Goal: Check status: Check status

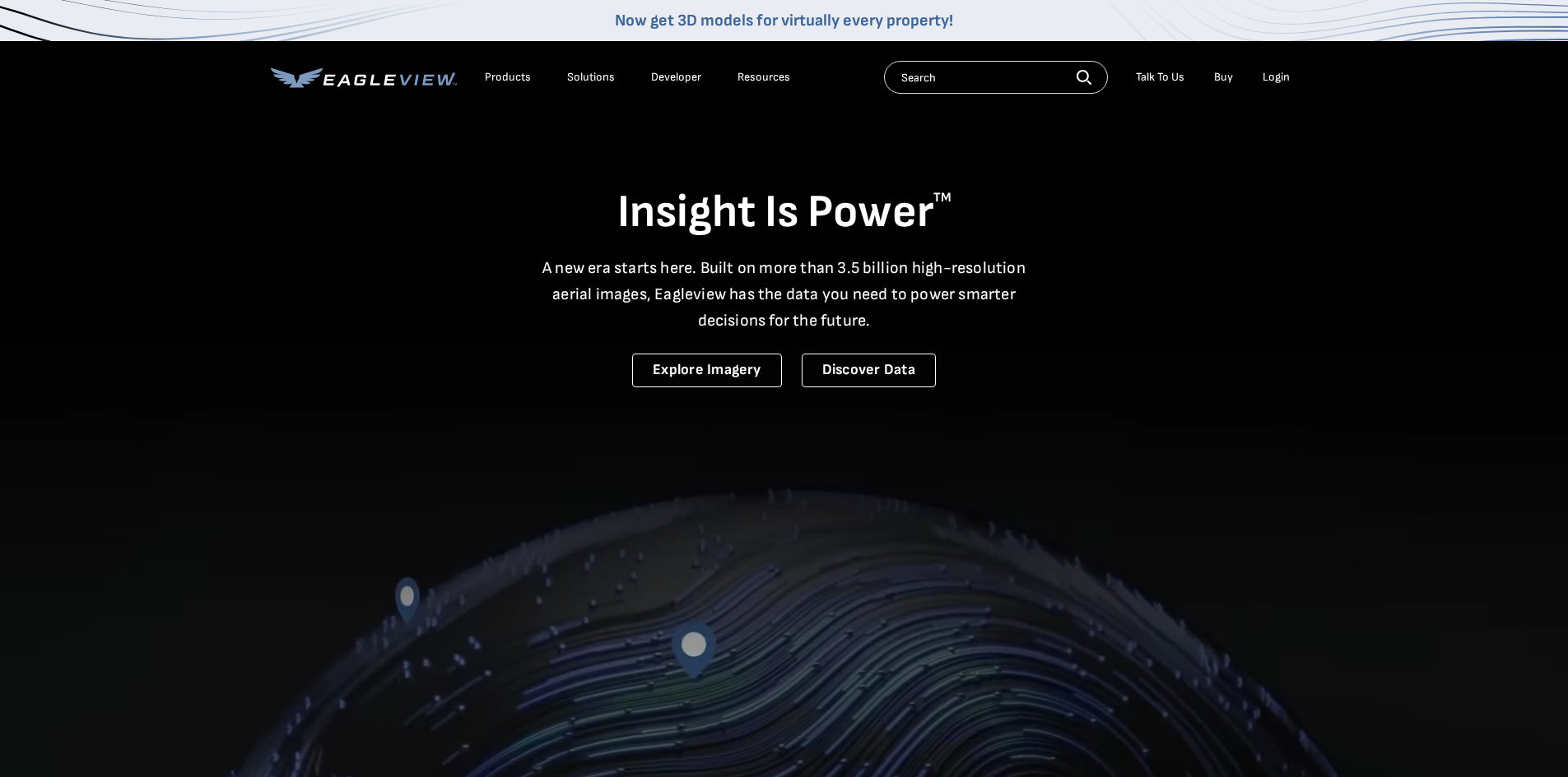
click at [1276, 77] on div "Login" at bounding box center [1275, 77] width 27 height 15
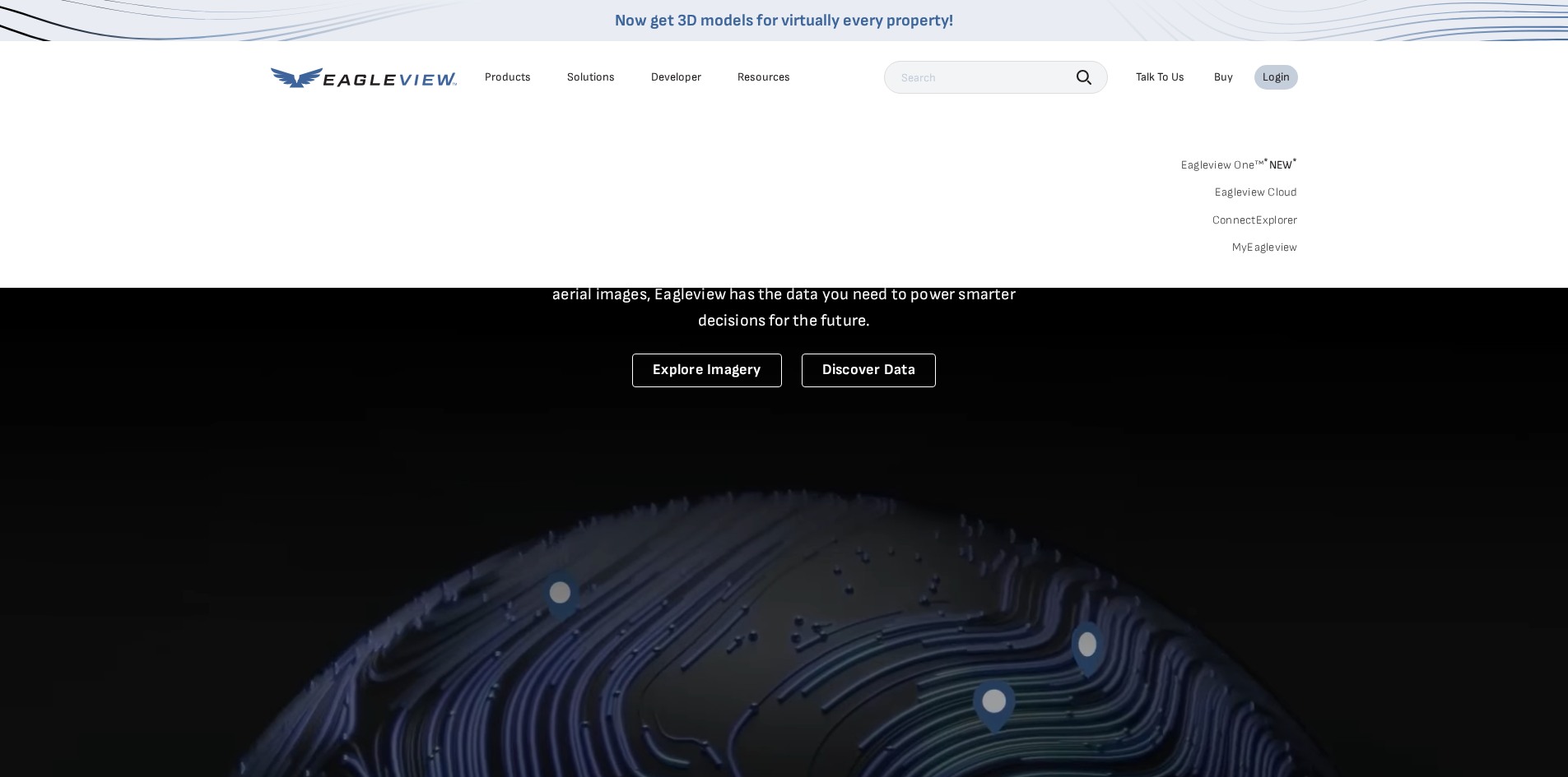
click at [1277, 80] on div "Login" at bounding box center [1275, 77] width 27 height 15
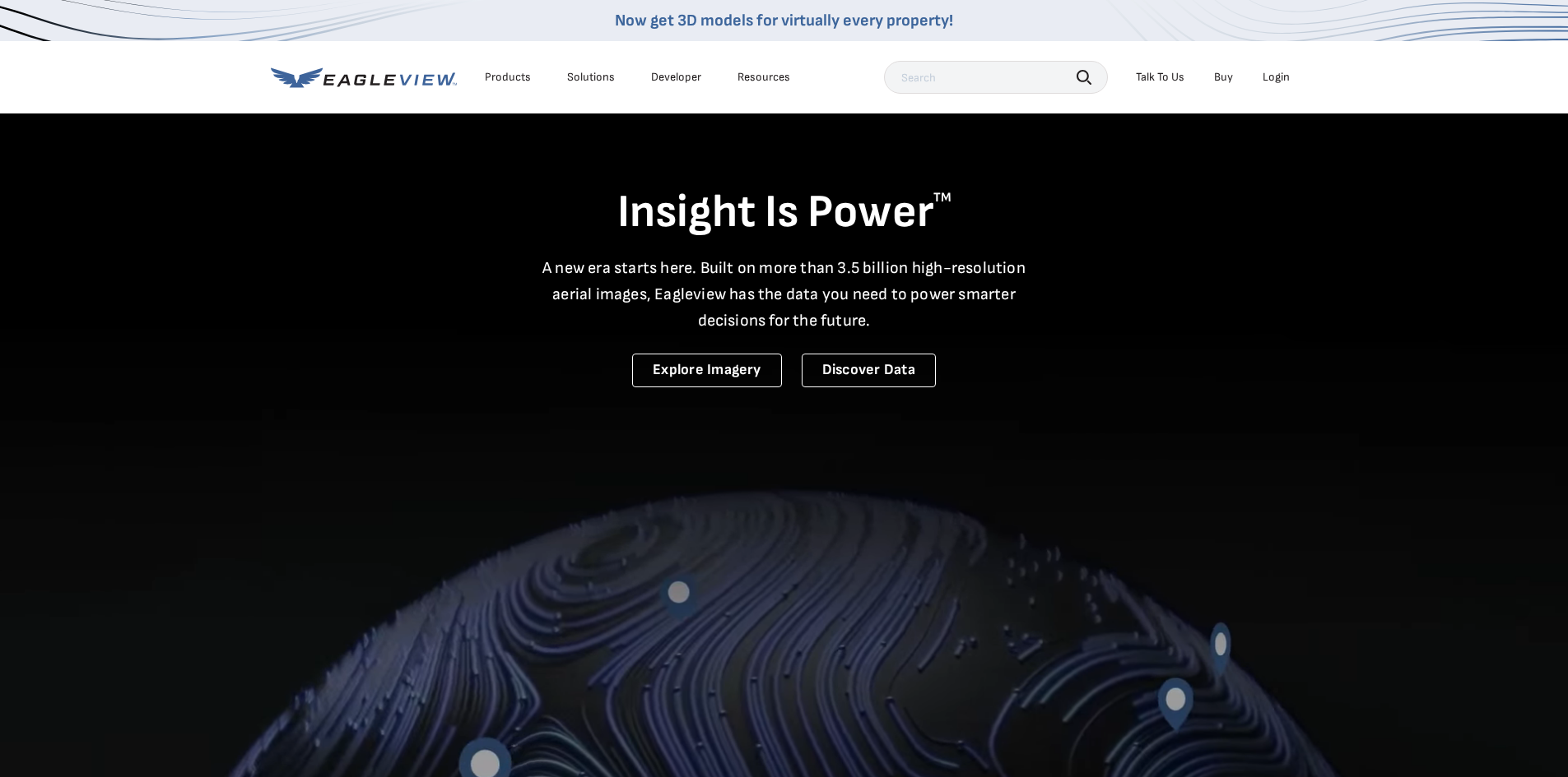
click at [1277, 80] on div "Login" at bounding box center [1275, 77] width 27 height 15
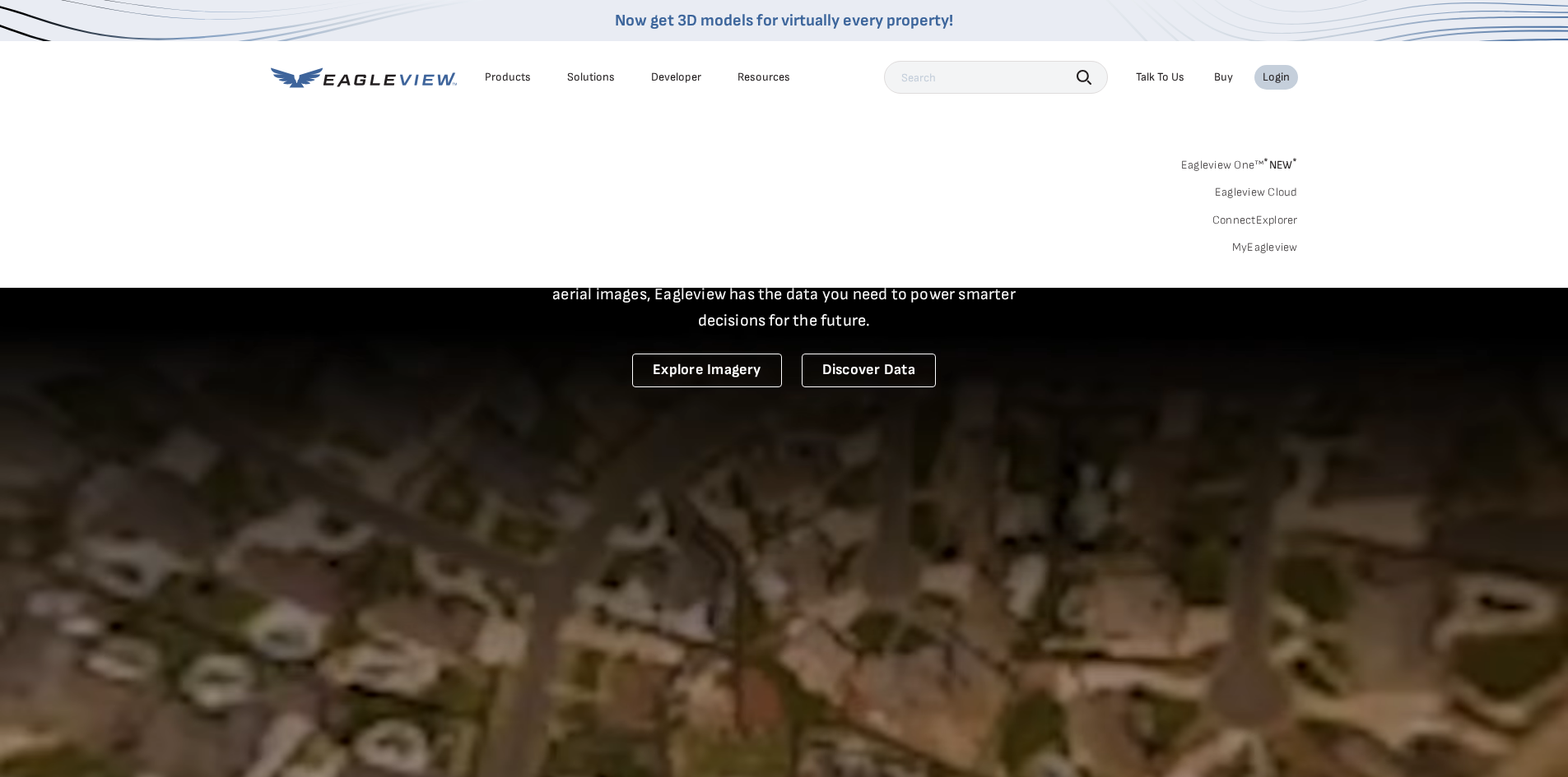
click at [1255, 246] on link "MyEagleview" at bounding box center [1265, 247] width 66 height 15
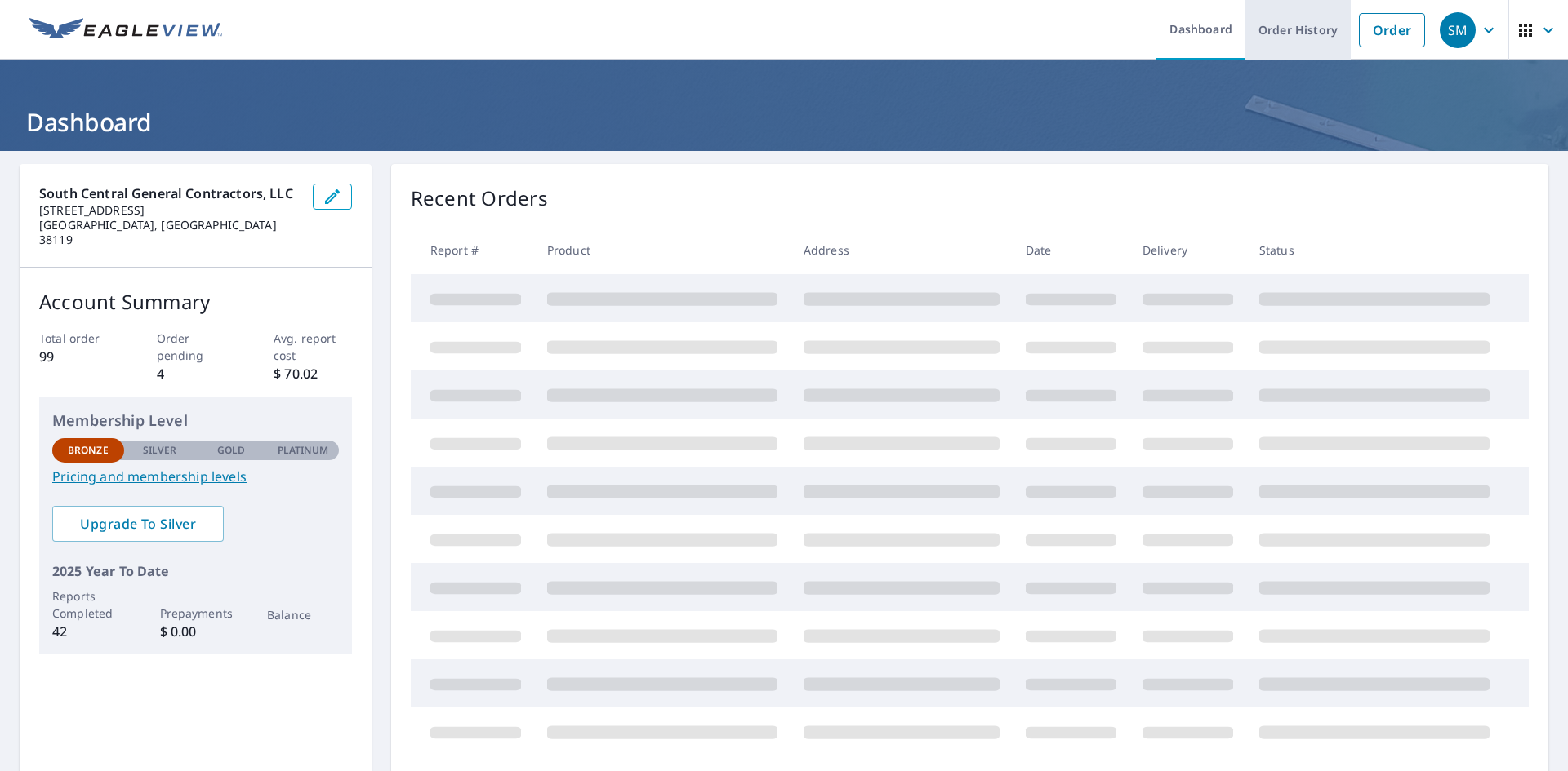
click at [1287, 32] on link "Order History" at bounding box center [1298, 30] width 106 height 60
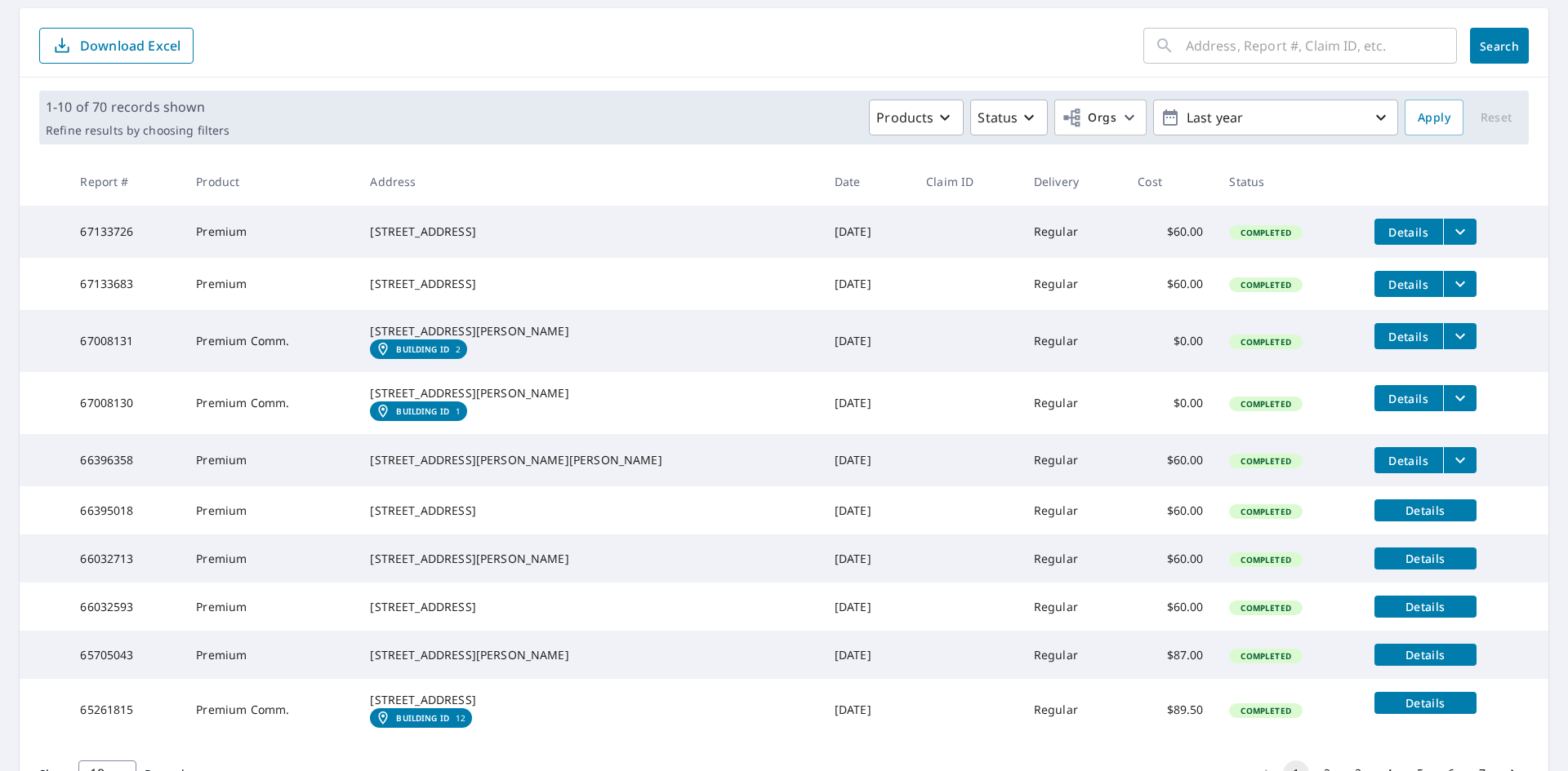
scroll to position [164, 0]
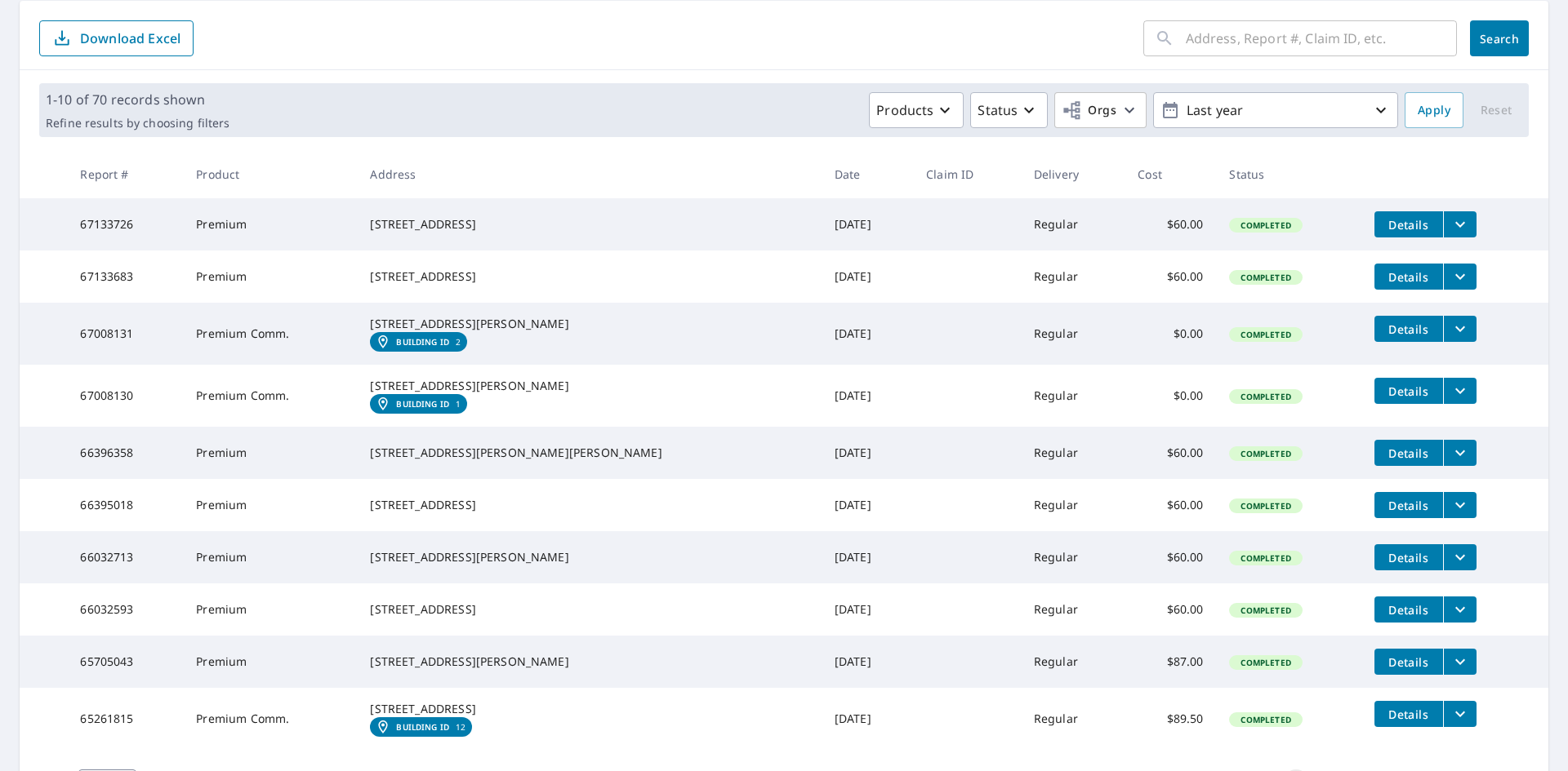
click at [1450, 462] on icon "filesDropdownBtn-66396358" at bounding box center [1460, 453] width 19 height 19
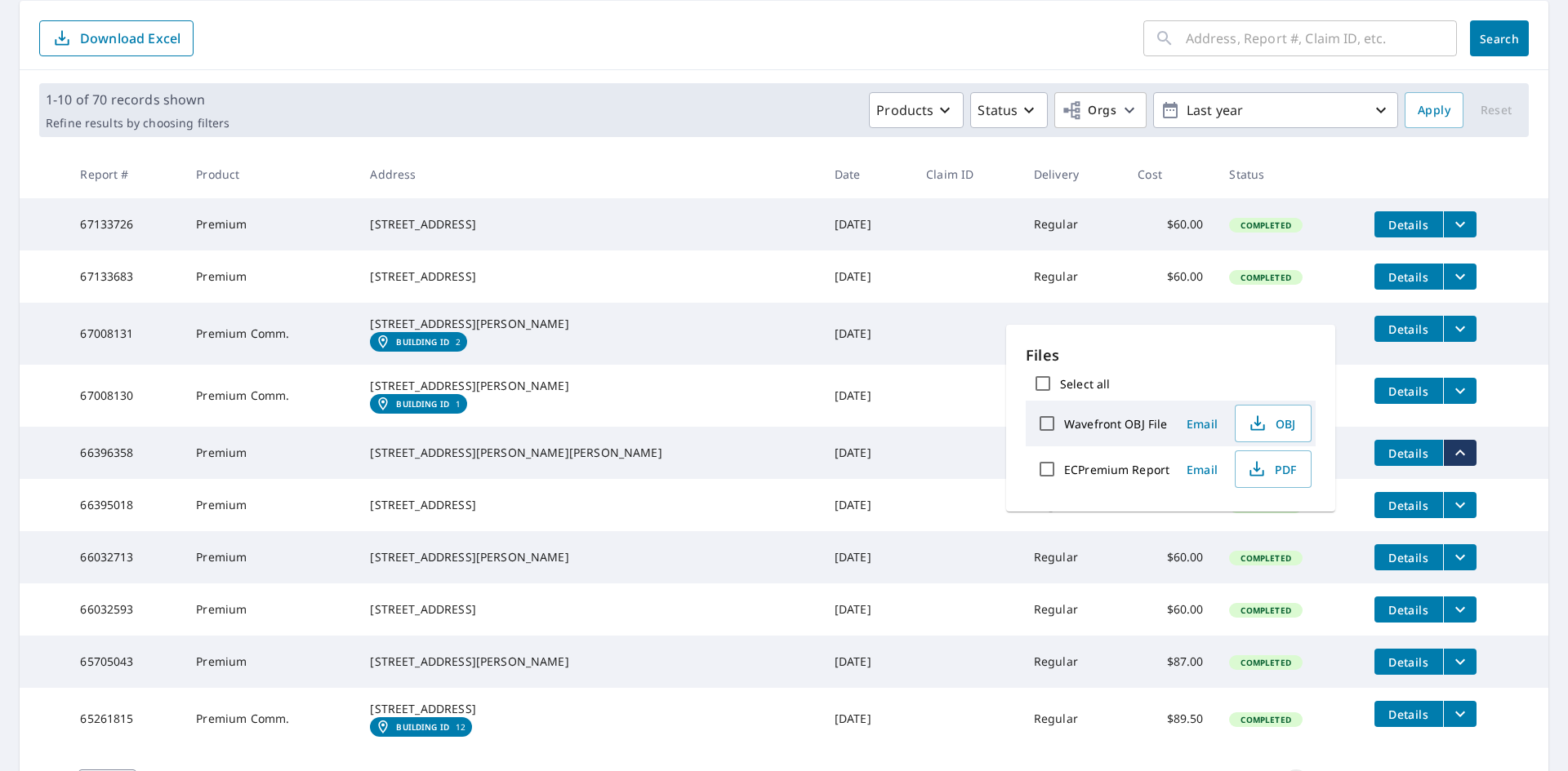
click at [913, 427] on td at bounding box center [966, 396] width 108 height 62
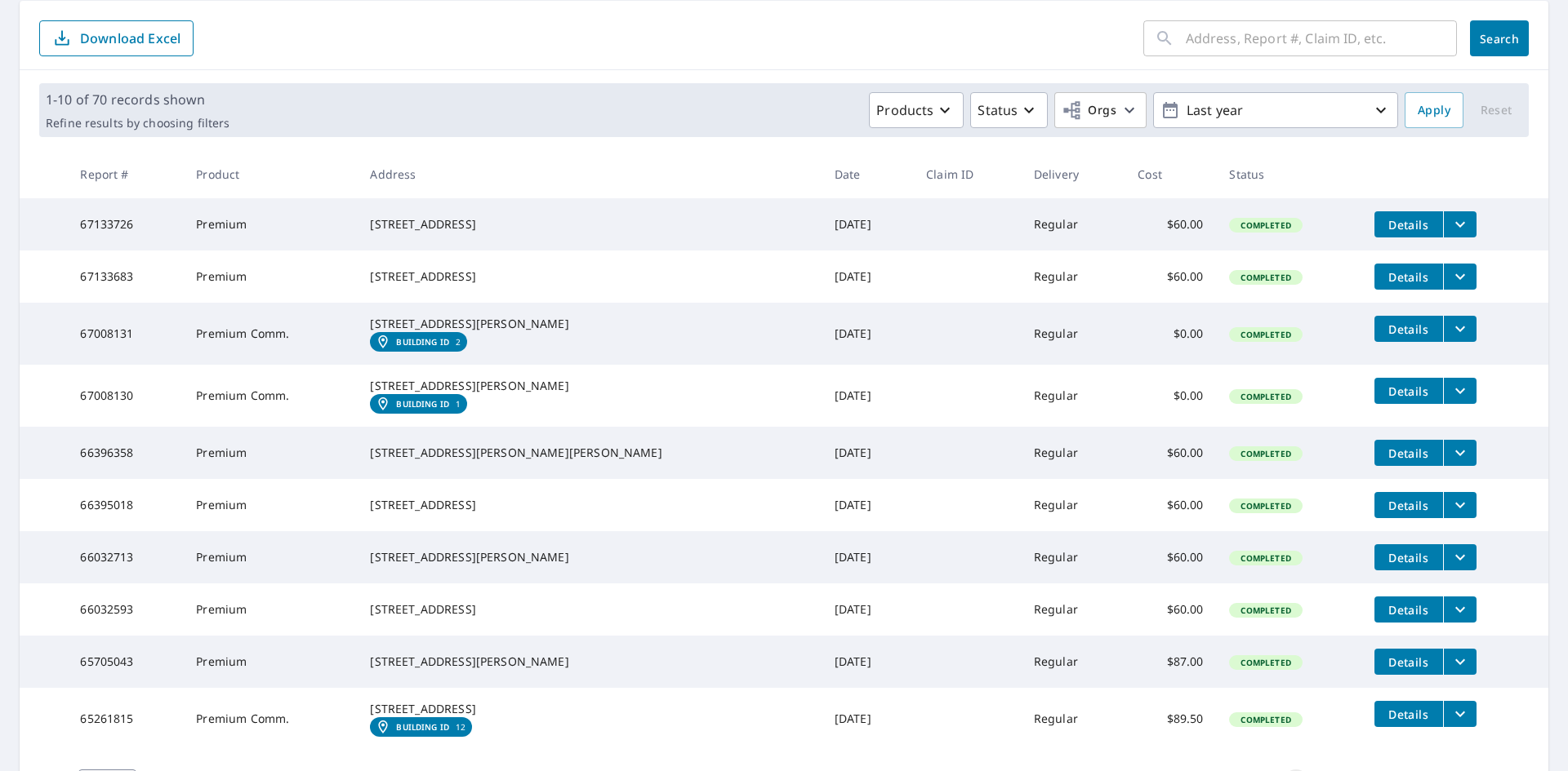
click at [1374, 404] on button "Details" at bounding box center [1408, 391] width 69 height 26
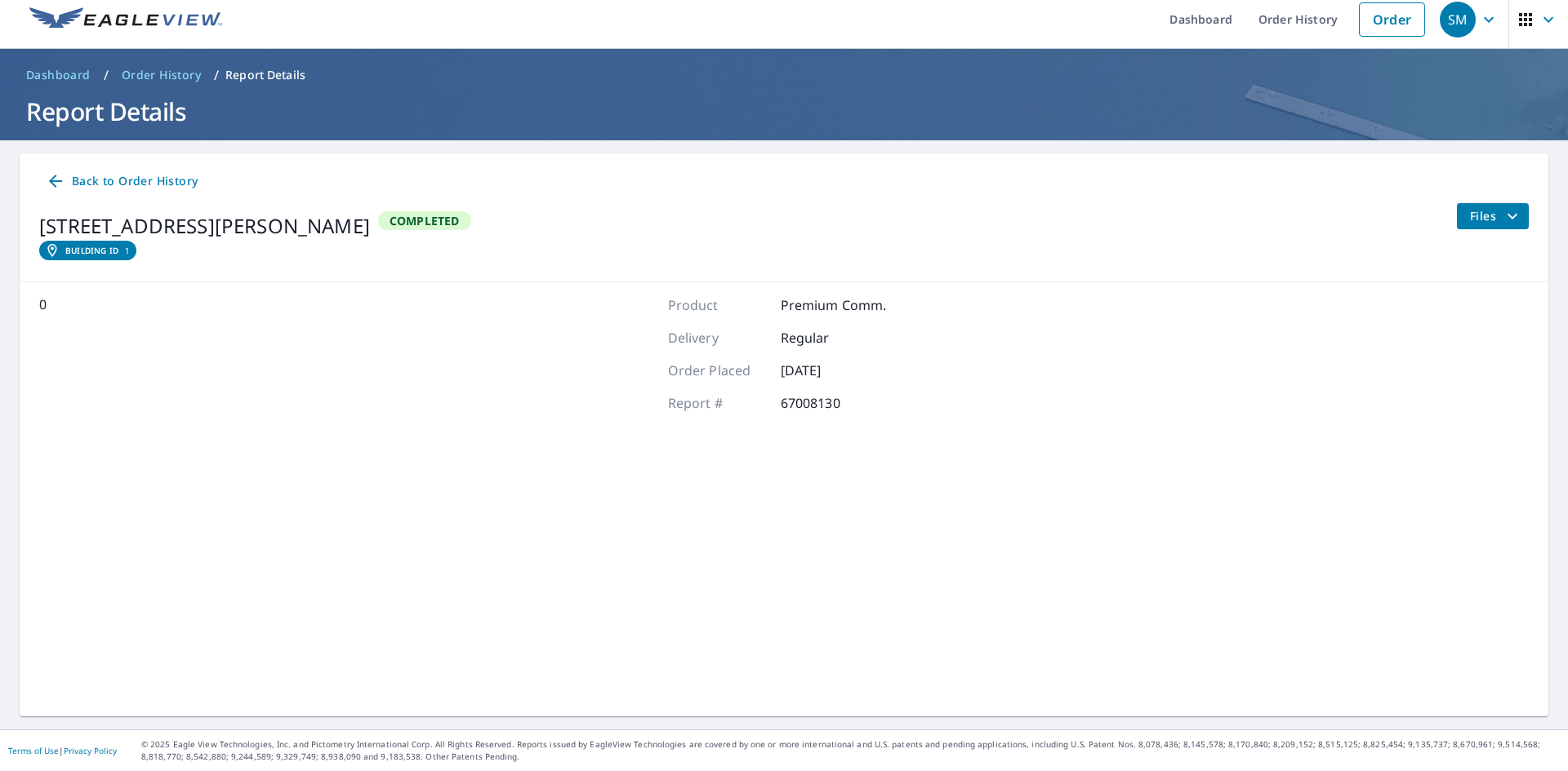
scroll to position [11, 0]
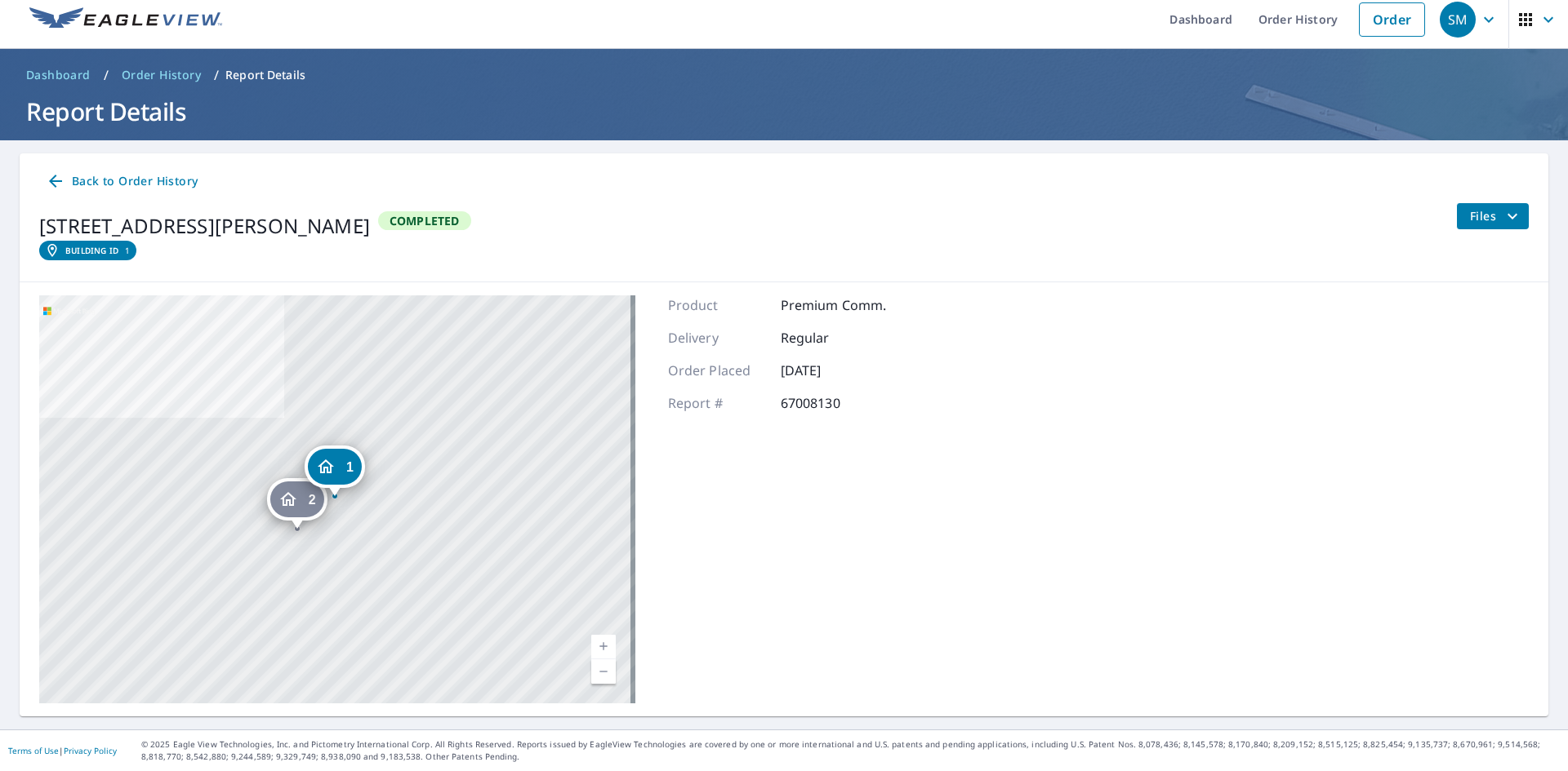
click at [54, 178] on icon at bounding box center [55, 181] width 13 height 13
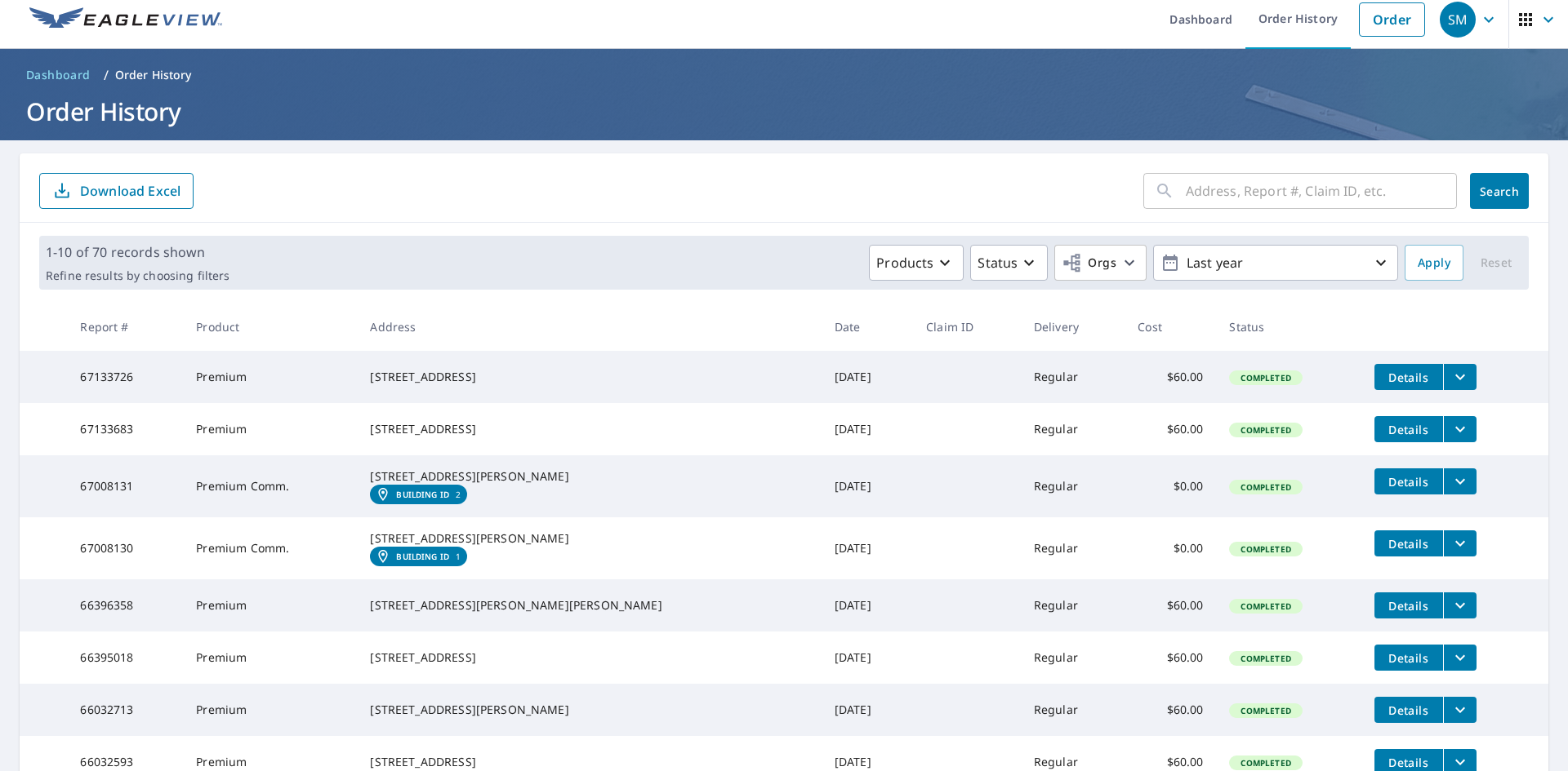
click at [1450, 615] on icon "filesDropdownBtn-66396358" at bounding box center [1460, 606] width 19 height 19
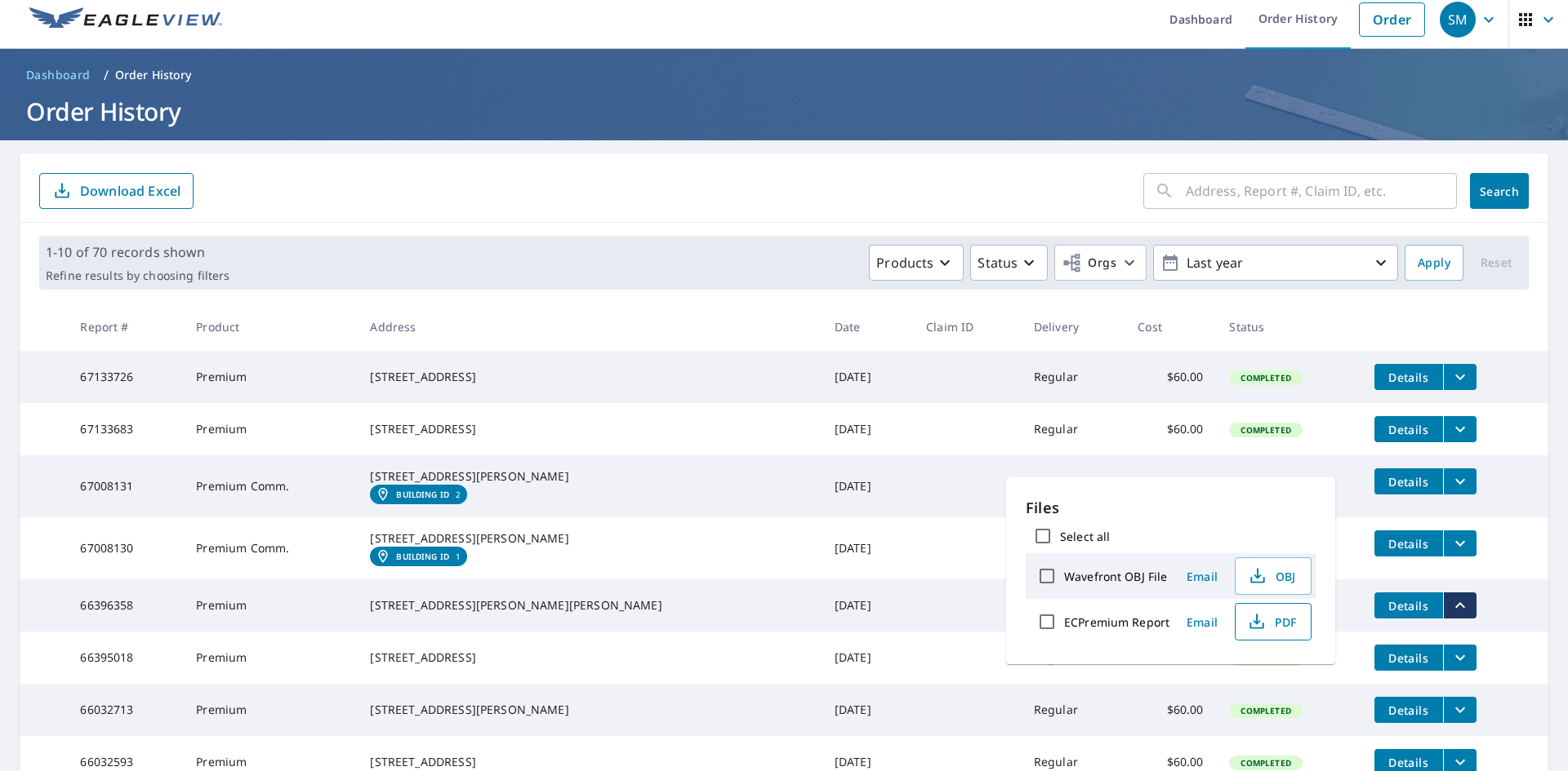
click at [1264, 624] on icon "button" at bounding box center [1257, 622] width 19 height 19
click at [1262, 573] on icon "button" at bounding box center [1258, 576] width 19 height 19
